Goal: Task Accomplishment & Management: Complete application form

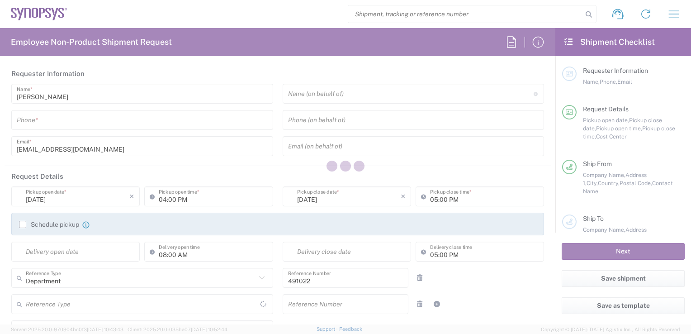
type input "IN51, SDG, M, ZebuOp 491022"
type input "Telangana"
type input "[GEOGRAPHIC_DATA]"
type input "Delivered at Place"
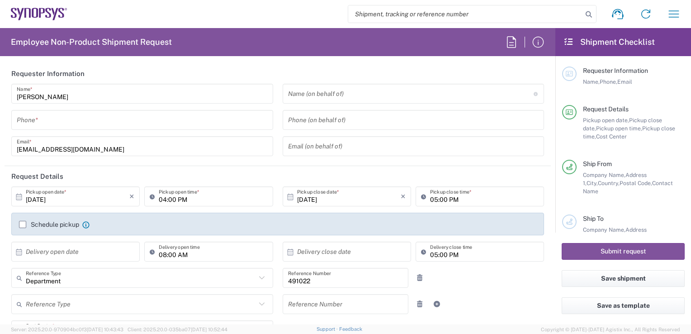
type input "[GEOGRAPHIC_DATA] IN09"
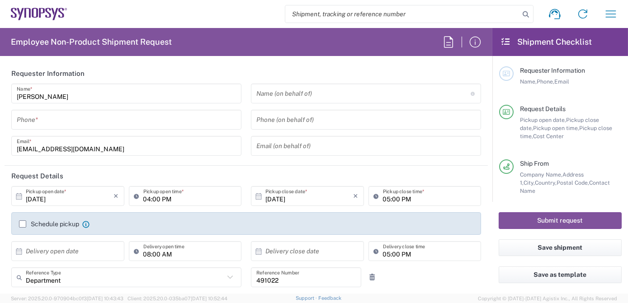
click at [417, 14] on input "search" at bounding box center [402, 13] width 234 height 17
paste input "57034037"
type input "57034037"
click at [524, 13] on icon at bounding box center [525, 14] width 13 height 13
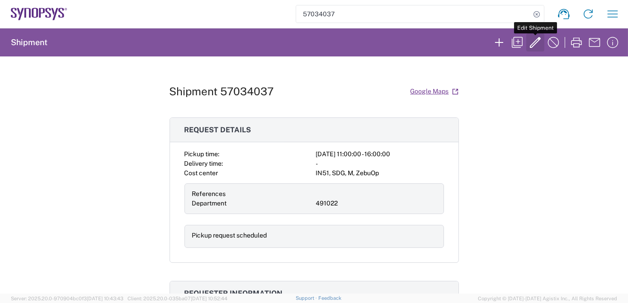
click at [533, 42] on icon "button" at bounding box center [535, 42] width 11 height 11
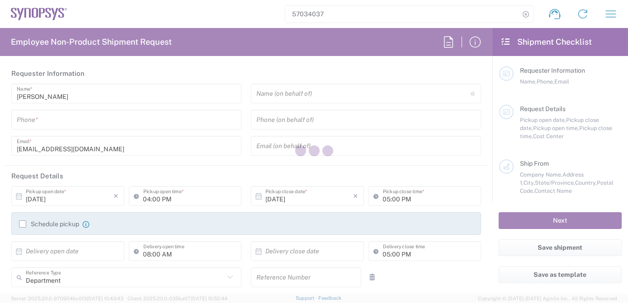
type input "7337556583"
type input "[PERSON_NAME]"
type input "12797329134"
type input "[EMAIL_ADDRESS][DOMAIN_NAME]"
type input "11:00 AM"
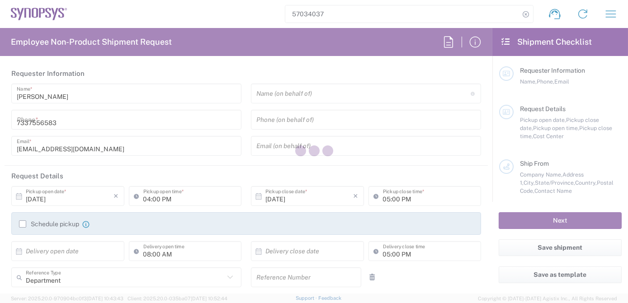
type input "04:00 PM"
type input "491022"
type textarea "Spare request at Intel"
type textarea "[EMAIL_ADDRESS][DOMAIN_NAME], [PERSON_NAME][EMAIL_ADDRESS][DOMAIN_NAME], [EMAIL…"
type input "ALOM c/o SYNOPSYS"
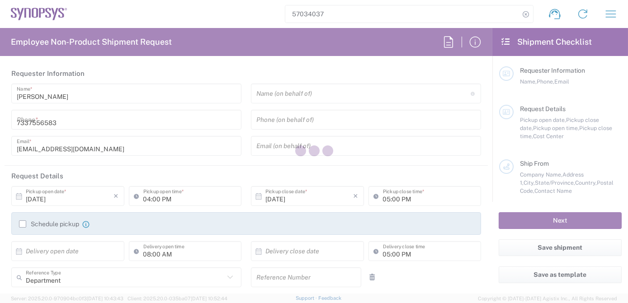
type input "[STREET_ADDRESS]"
type input "Fremont"
type input "94539"
type input "[PERSON_NAME]"
type input "4086498039"
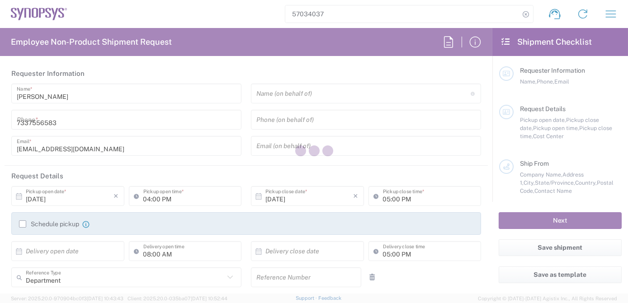
type input "[EMAIL_ADDRESS][DOMAIN_NAME]"
type input "Intel Folsom"
type input "[STREET_ADDRESS]"
type input "SACRAMENTO"
type input "Folsom"
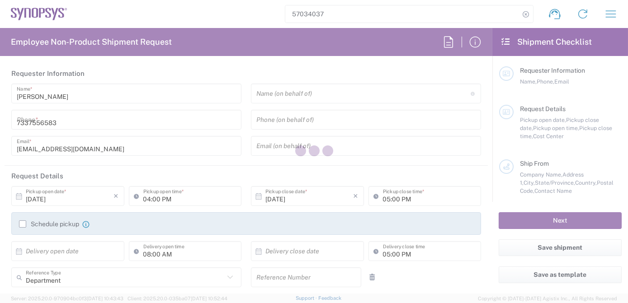
type input "[US_STATE]"
type input "95630"
type input "[PERSON_NAME]"
type input "12797329134"
type input "[EMAIL_ADDRESS][DOMAIN_NAME]"
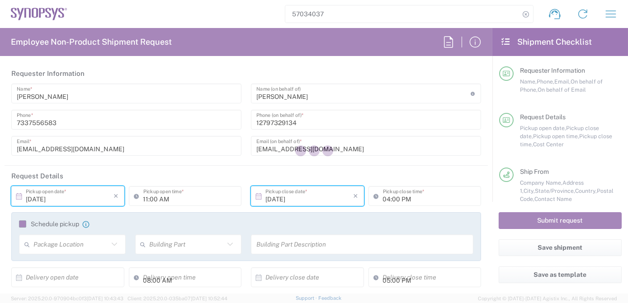
type input "[US_STATE]"
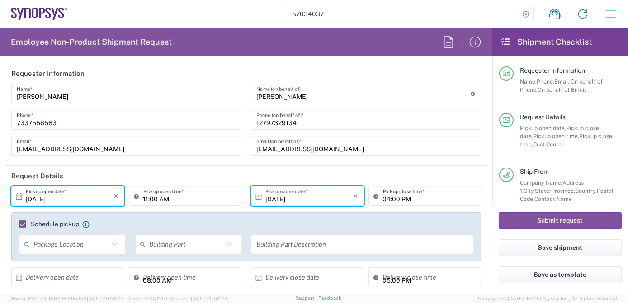
type input "IN51, SDG, M, ZebuOp 491022"
type input "Crate(s)"
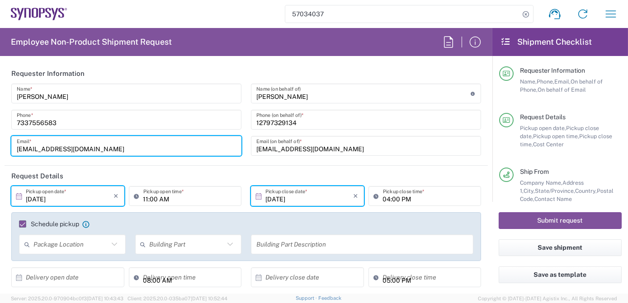
click at [139, 149] on input "[EMAIL_ADDRESS][DOMAIN_NAME]" at bounding box center [126, 146] width 219 height 16
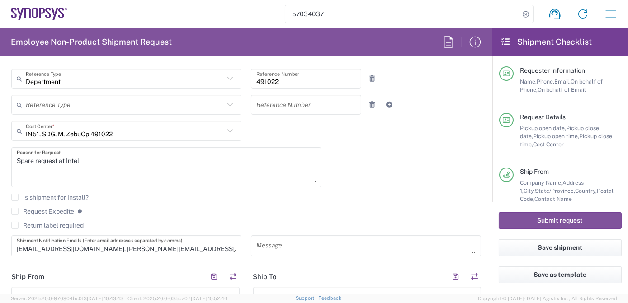
scroll to position [359, 0]
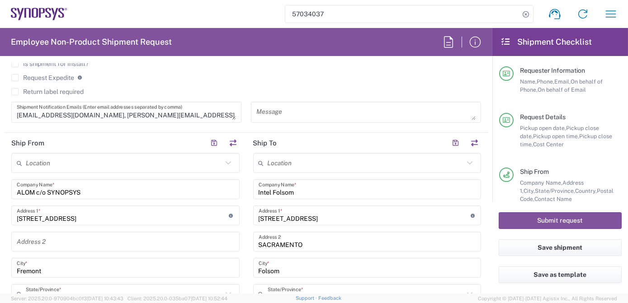
click at [198, 112] on textarea "[EMAIL_ADDRESS][DOMAIN_NAME], [PERSON_NAME][EMAIL_ADDRESS][DOMAIN_NAME], [EMAIL…" at bounding box center [126, 112] width 219 height 16
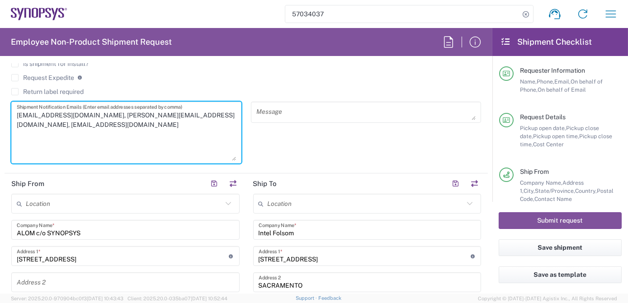
drag, startPoint x: 230, startPoint y: 117, endPoint x: 230, endPoint y: 159, distance: 41.6
click at [230, 159] on textarea "[EMAIL_ADDRESS][DOMAIN_NAME], [PERSON_NAME][EMAIL_ADDRESS][DOMAIN_NAME], [EMAIL…" at bounding box center [126, 132] width 219 height 57
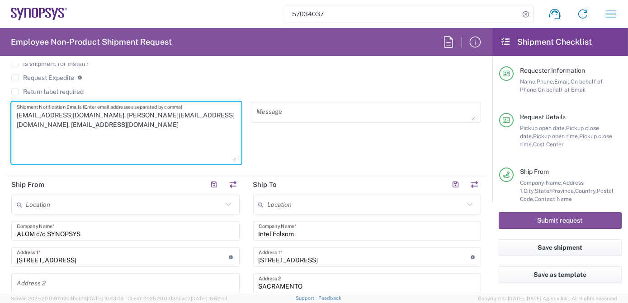
click at [134, 124] on textarea "[EMAIL_ADDRESS][DOMAIN_NAME], [PERSON_NAME][EMAIL_ADDRESS][DOMAIN_NAME], [EMAIL…" at bounding box center [126, 132] width 219 height 57
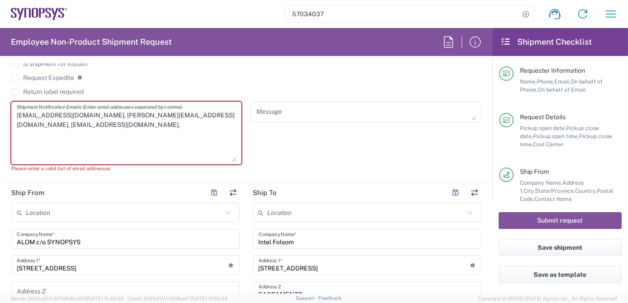
paste textarea "[EMAIL_ADDRESS][DOMAIN_NAME]"
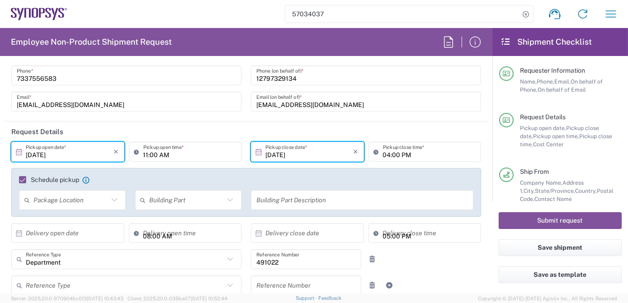
scroll to position [0, 0]
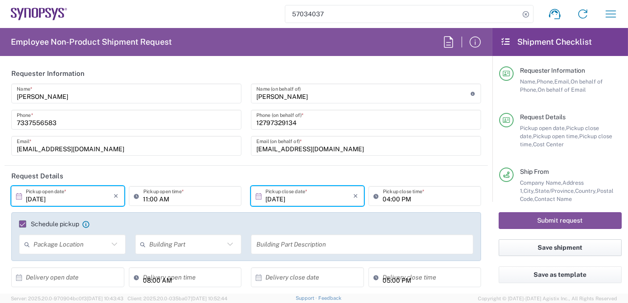
type textarea "[EMAIL_ADDRESS][DOMAIN_NAME], [PERSON_NAME][EMAIL_ADDRESS][DOMAIN_NAME], [EMAIL…"
click at [568, 246] on button "Save shipment" at bounding box center [560, 248] width 123 height 17
